Goal: Task Accomplishment & Management: Manage account settings

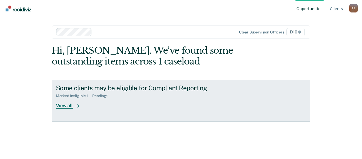
click at [67, 108] on div "View all" at bounding box center [71, 103] width 30 height 10
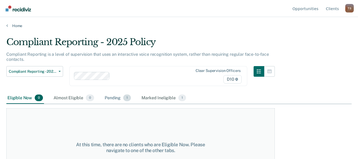
click at [117, 98] on div "Pending 1" at bounding box center [118, 98] width 28 height 12
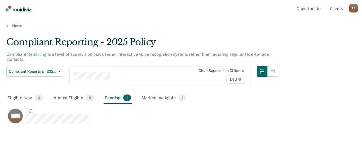
scroll to position [79, 346]
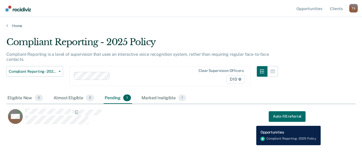
click at [253, 122] on div "MM Auto-fill referral" at bounding box center [155, 116] width 299 height 16
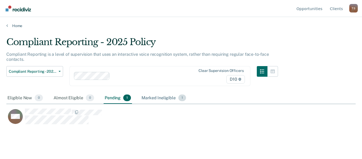
click at [155, 98] on div "Marked Ineligible 1" at bounding box center [164, 98] width 47 height 12
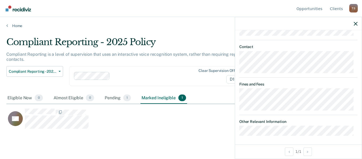
scroll to position [364, 0]
click at [356, 24] on icon "button" at bounding box center [356, 24] width 4 height 4
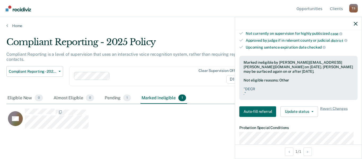
scroll to position [173, 0]
